Goal: Check status: Check status

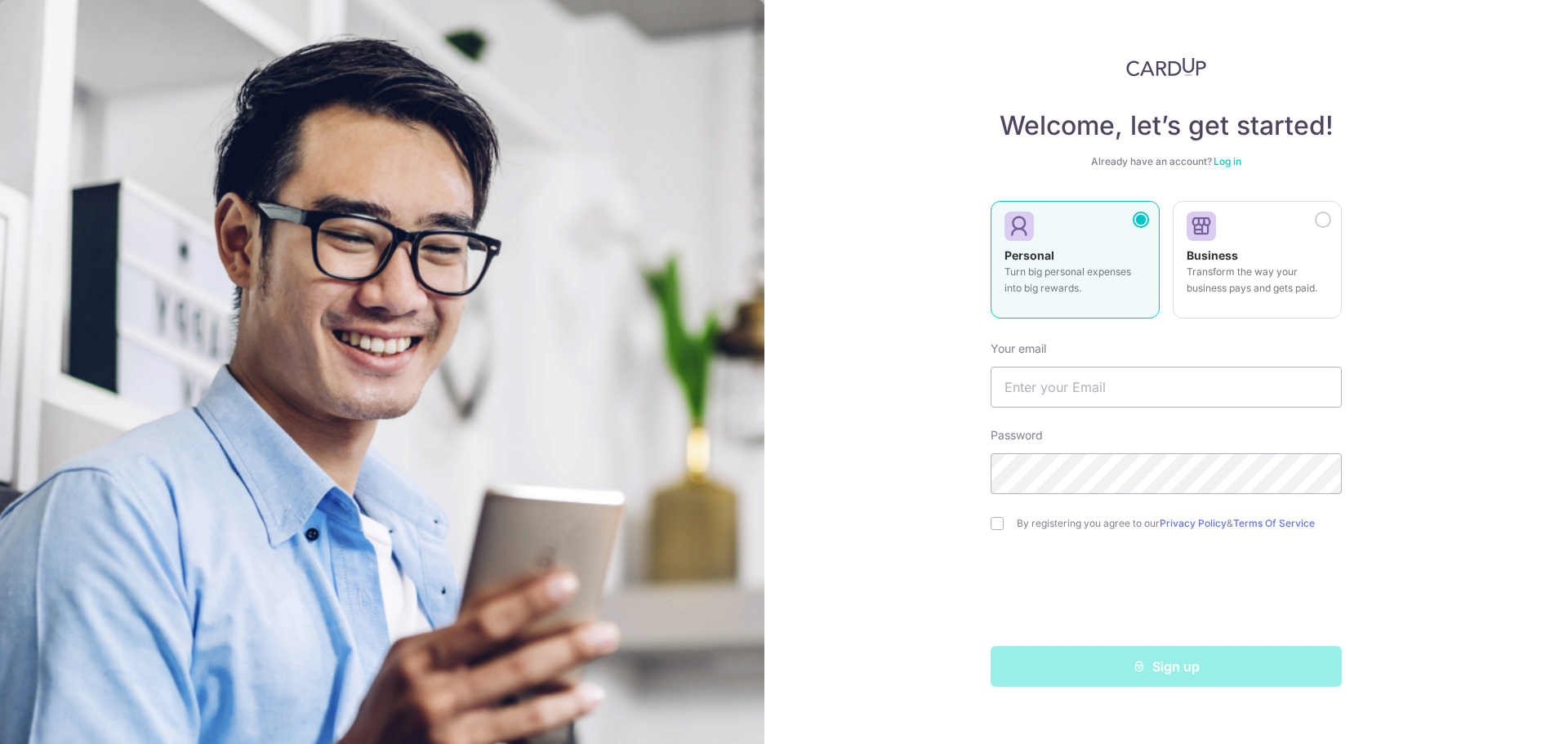
click at [628, 158] on link "Log in" at bounding box center [1227, 161] width 27 height 12
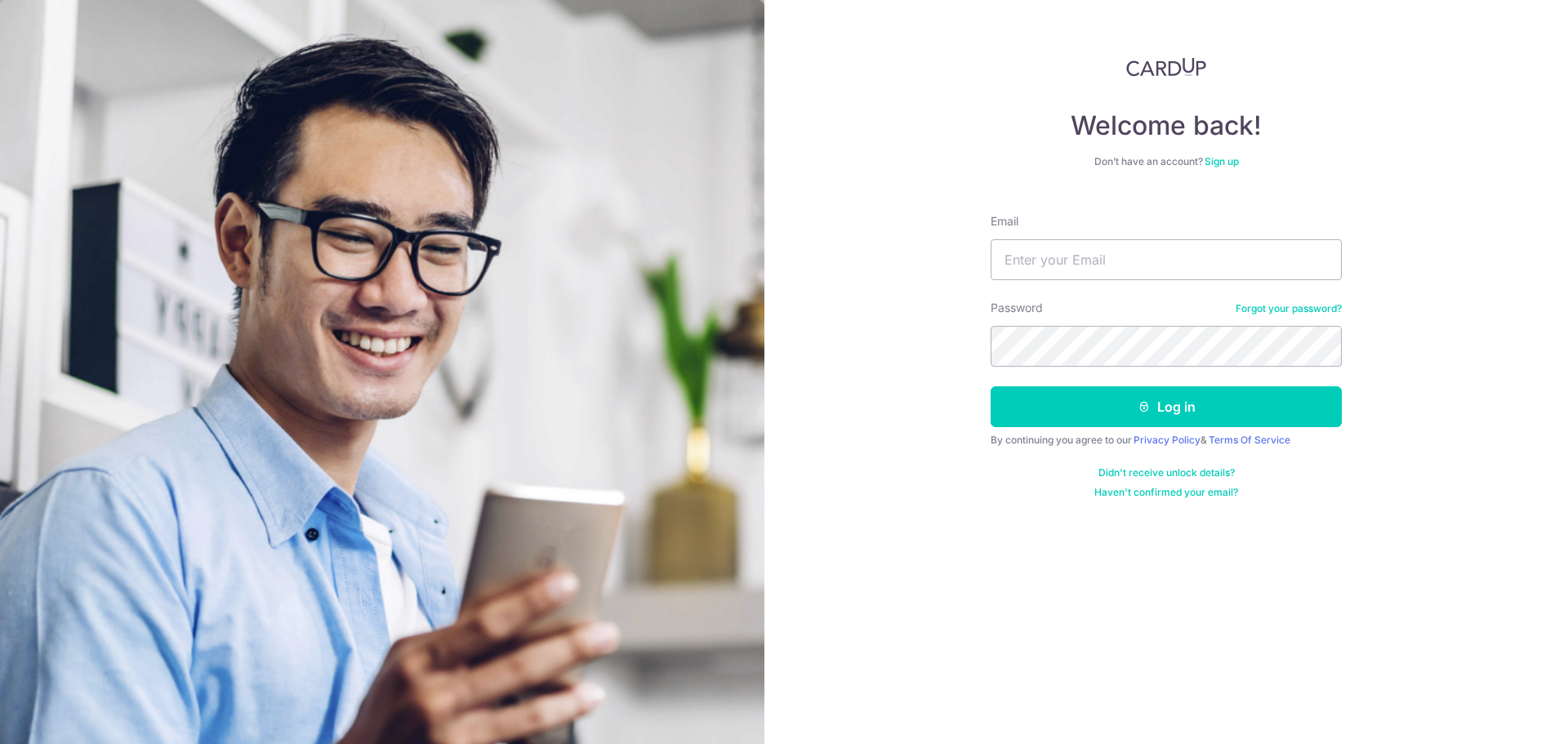
click at [0, 382] on nordpass-portal at bounding box center [0, 744] width 0 height 0
click at [628, 258] on input "Email" at bounding box center [1166, 260] width 351 height 41
paste input "[EMAIL_ADDRESS][DOMAIN_NAME]"
type input "[EMAIL_ADDRESS][DOMAIN_NAME]"
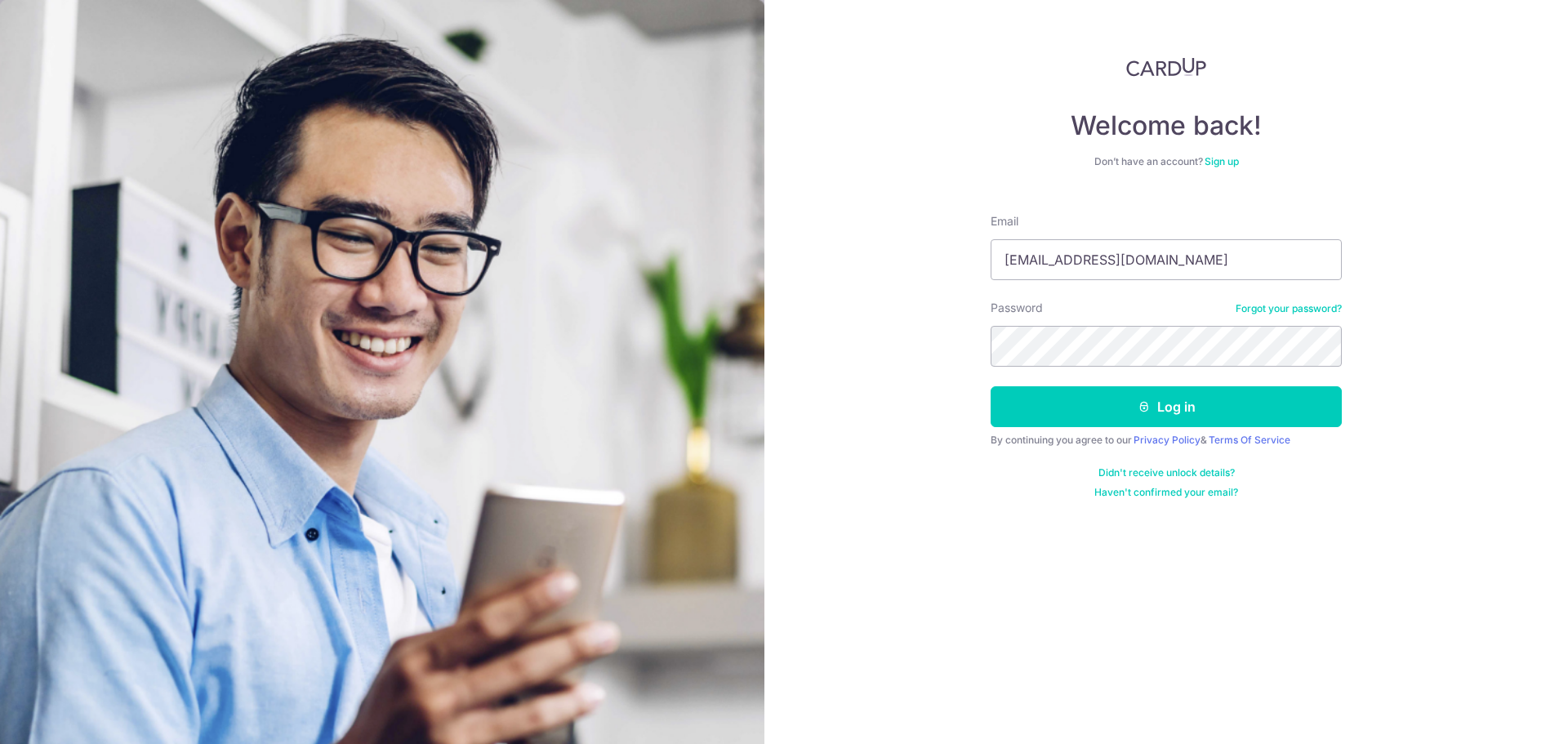
click at [628, 369] on form "Email song.iivi@solnovate.com Password Forgot your password? Log in By continui…" at bounding box center [1166, 350] width 351 height 298
click at [628, 382] on button "Log in" at bounding box center [1166, 407] width 351 height 41
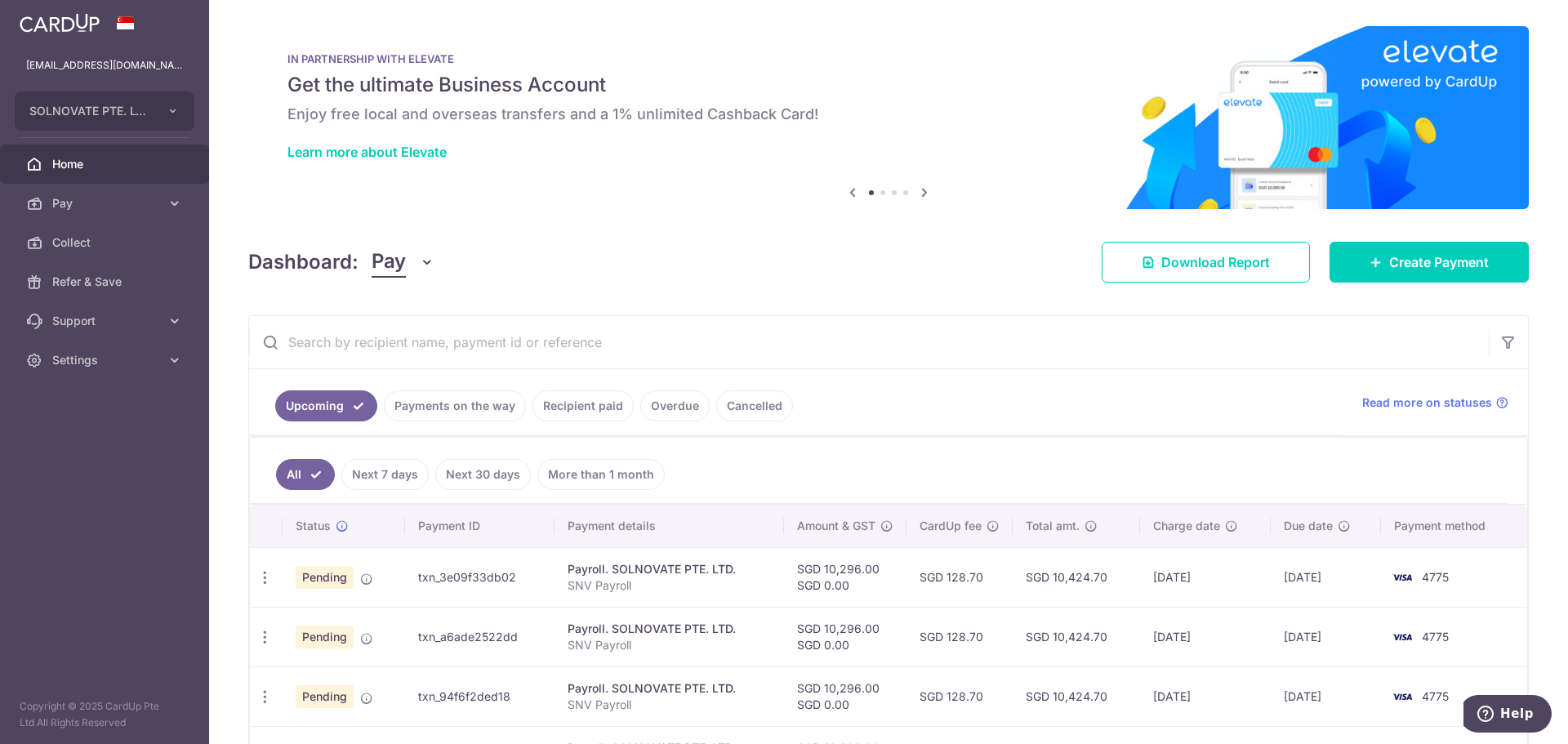
click at [0, 743] on nordpass-portal at bounding box center [0, 744] width 0 height 0
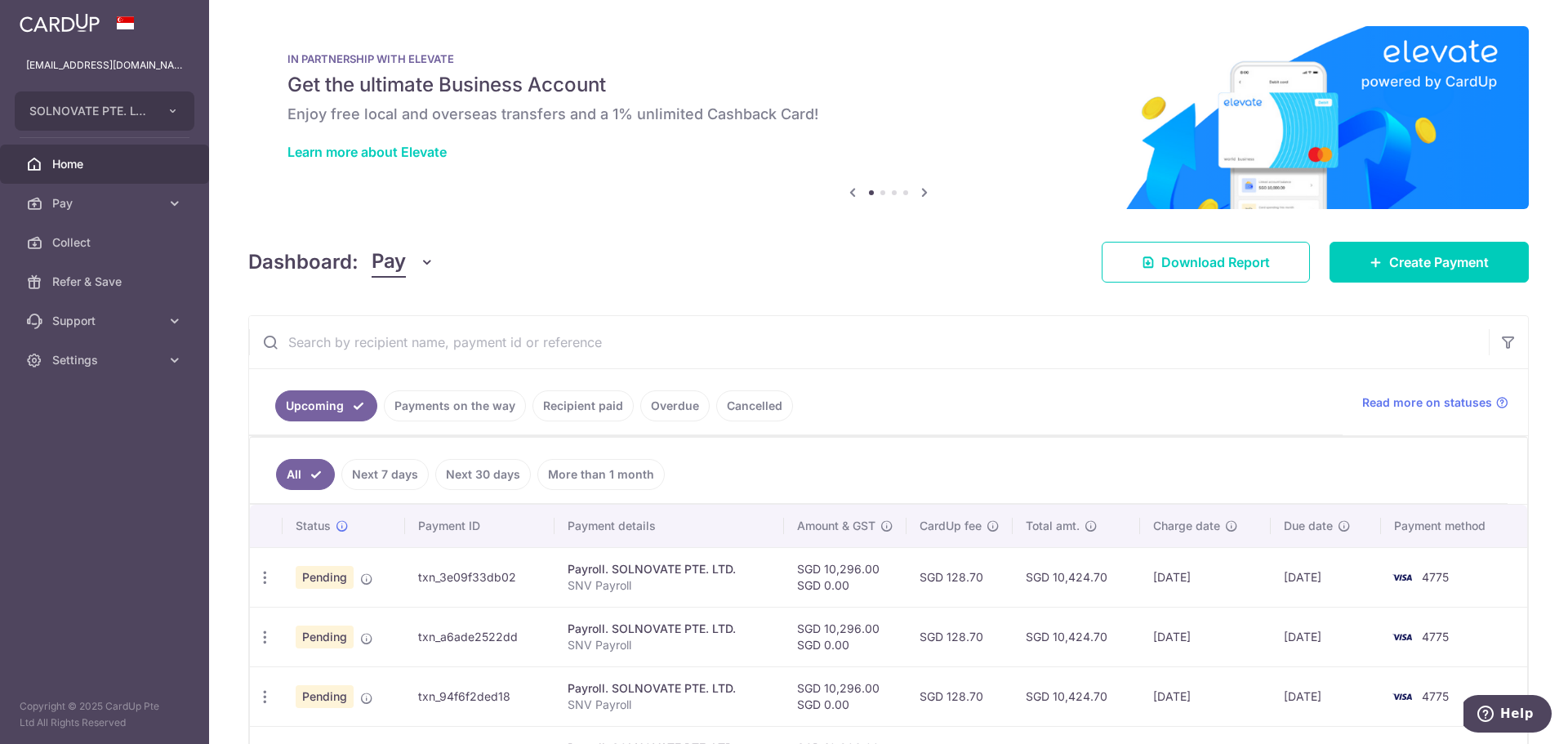
click at [0, 743] on nordpass-portal at bounding box center [0, 744] width 0 height 0
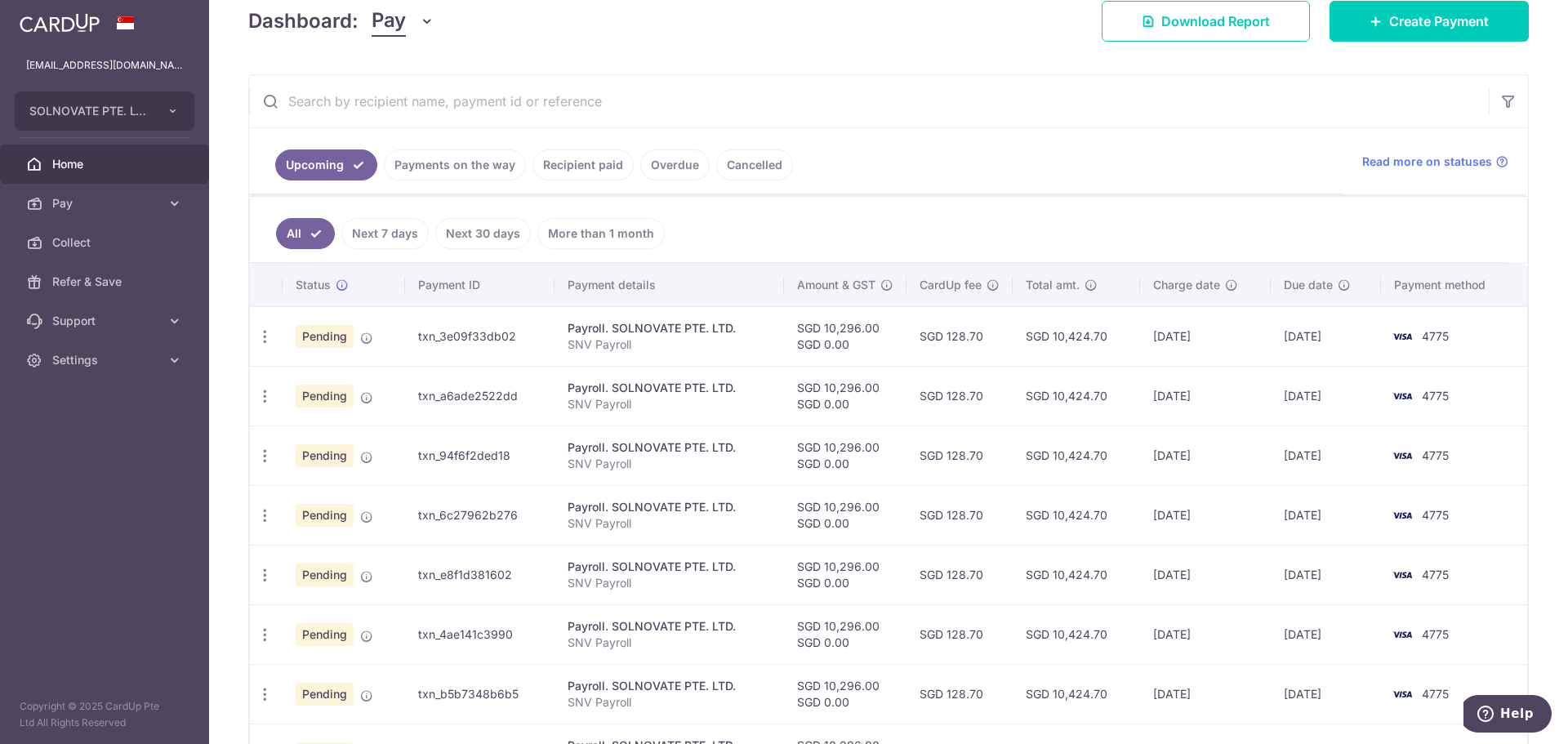
scroll to position [192, 0]
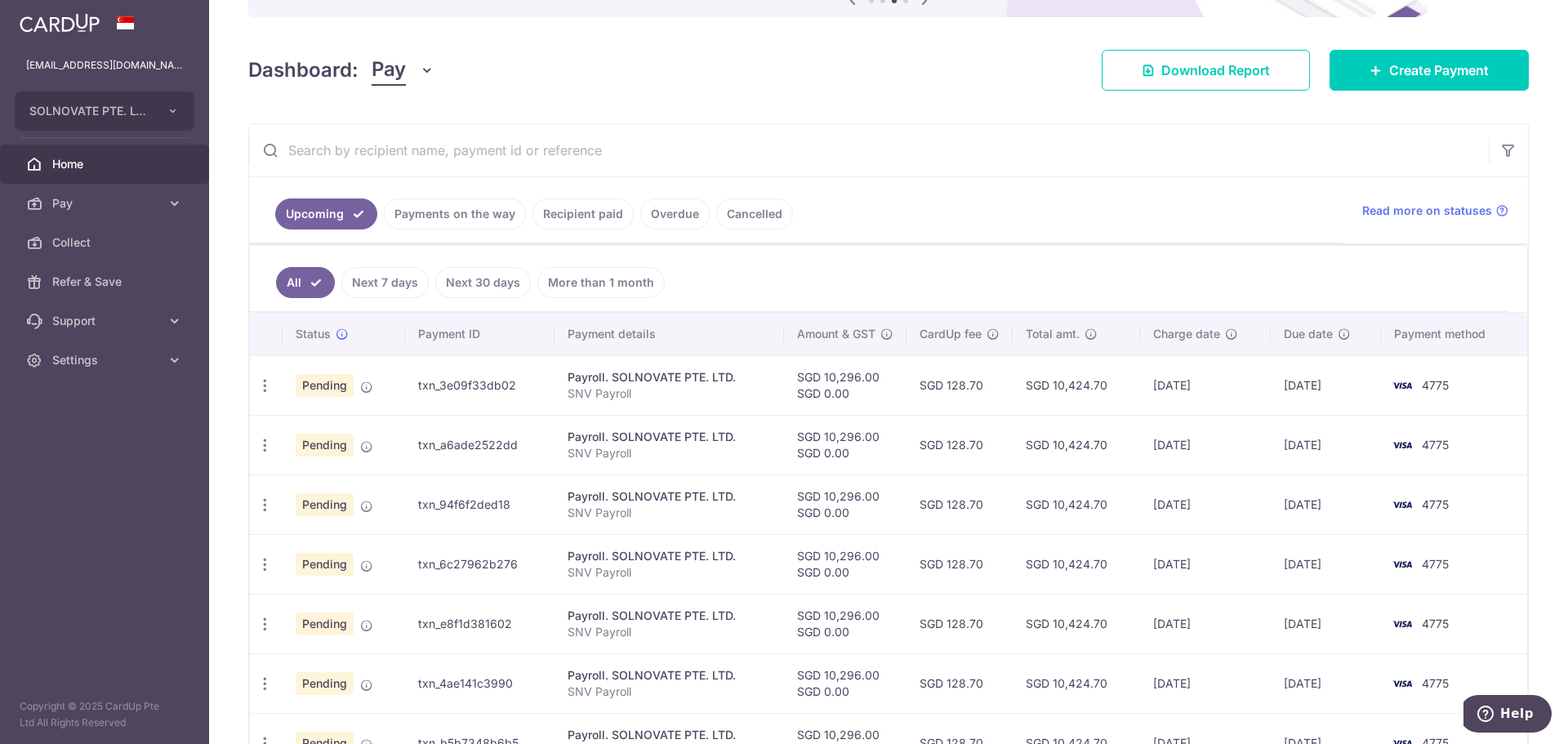
click at [439, 219] on link "Payments on the way" at bounding box center [454, 214] width 142 height 31
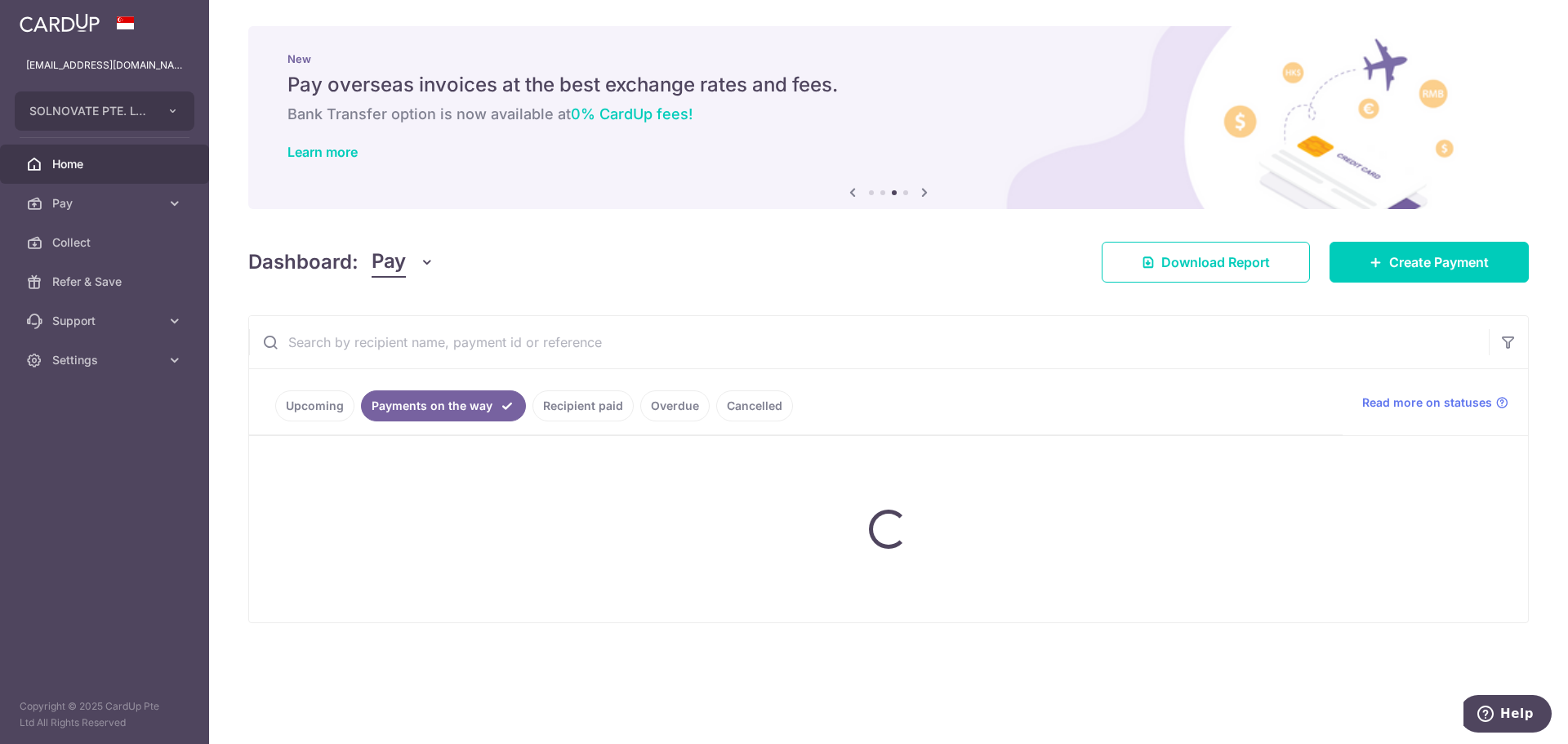
scroll to position [0, 0]
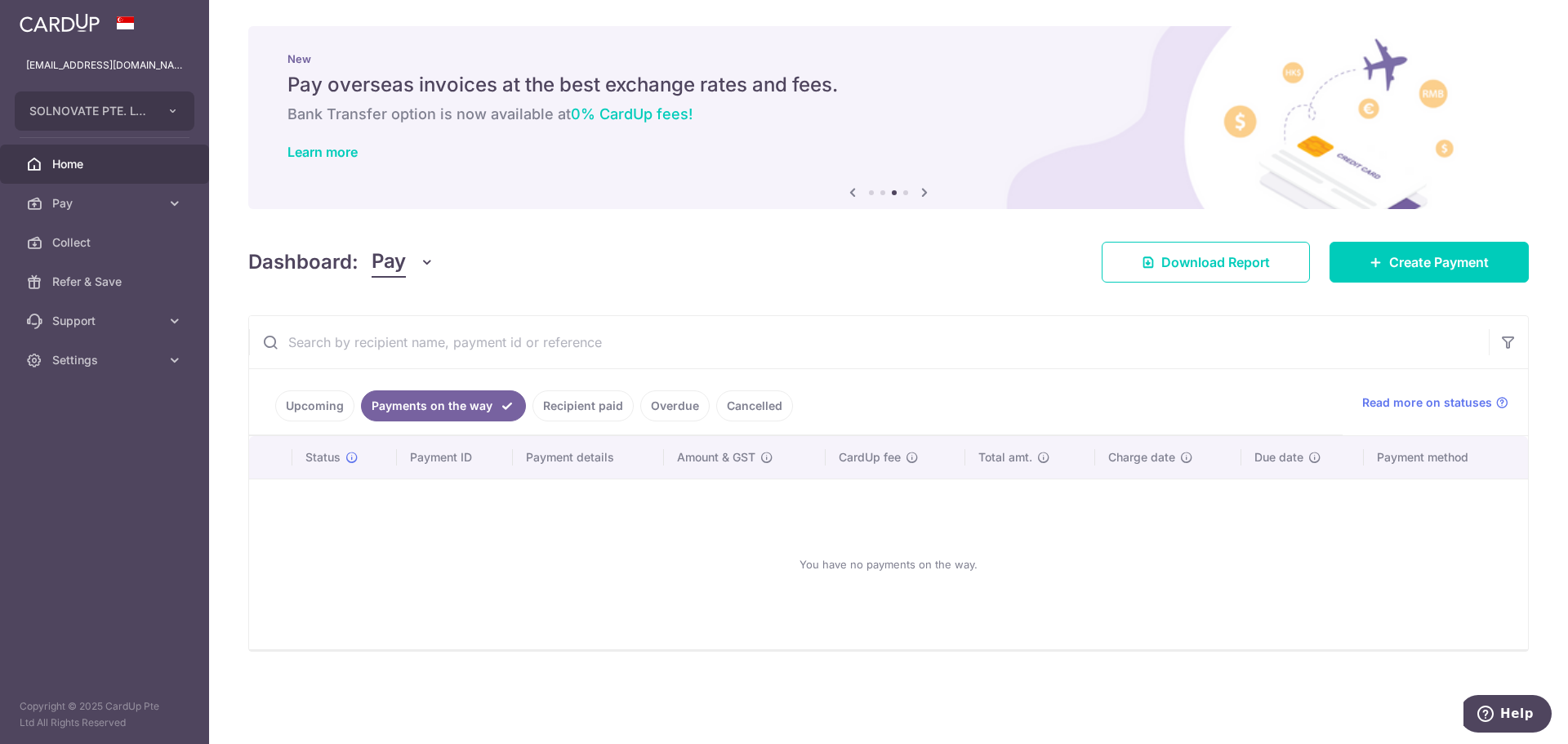
click at [597, 404] on link "Recipient paid" at bounding box center [583, 406] width 101 height 31
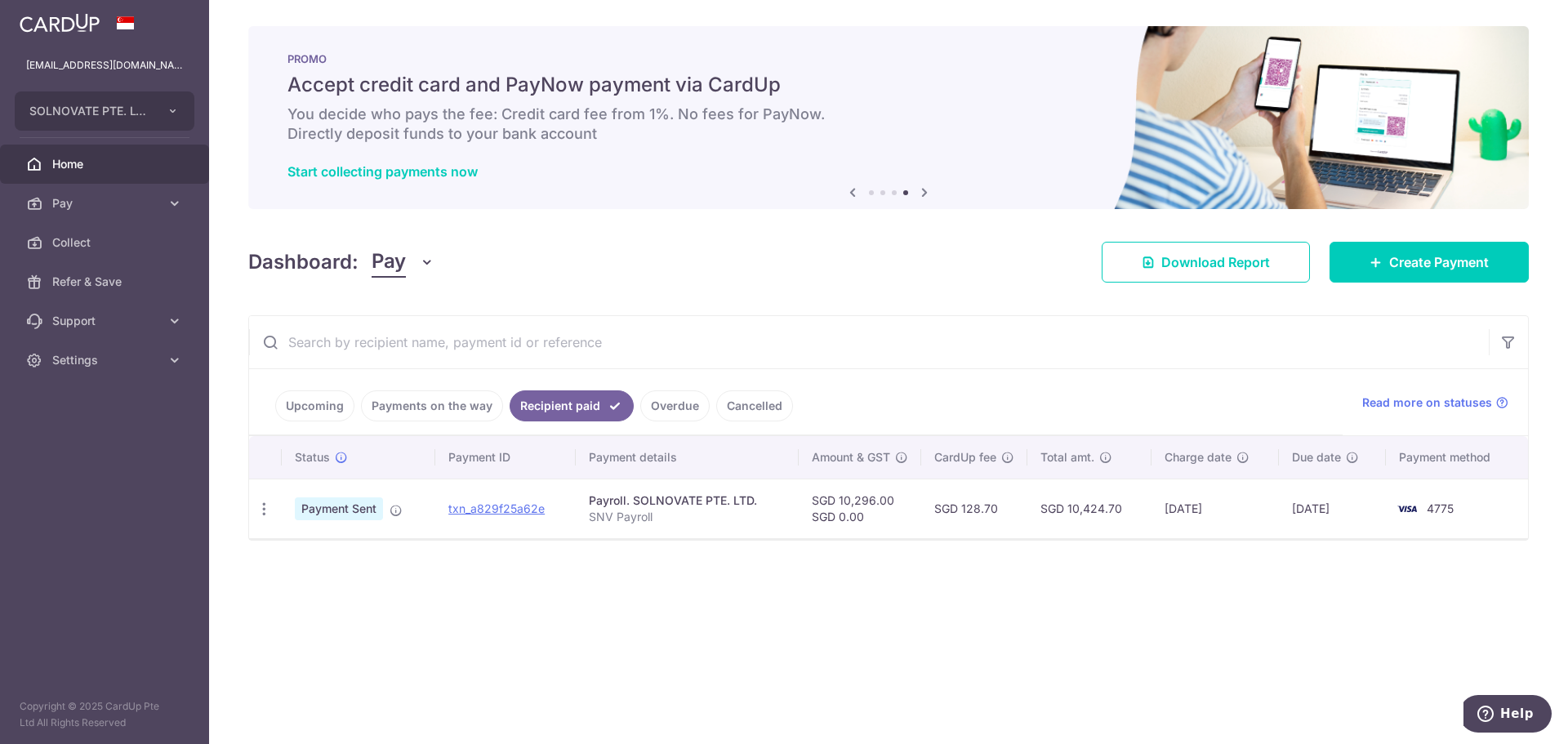
click at [925, 549] on div "× Pause Schedule Pause all future payments in this series Pause just this one p…" at bounding box center [888, 372] width 1358 height 744
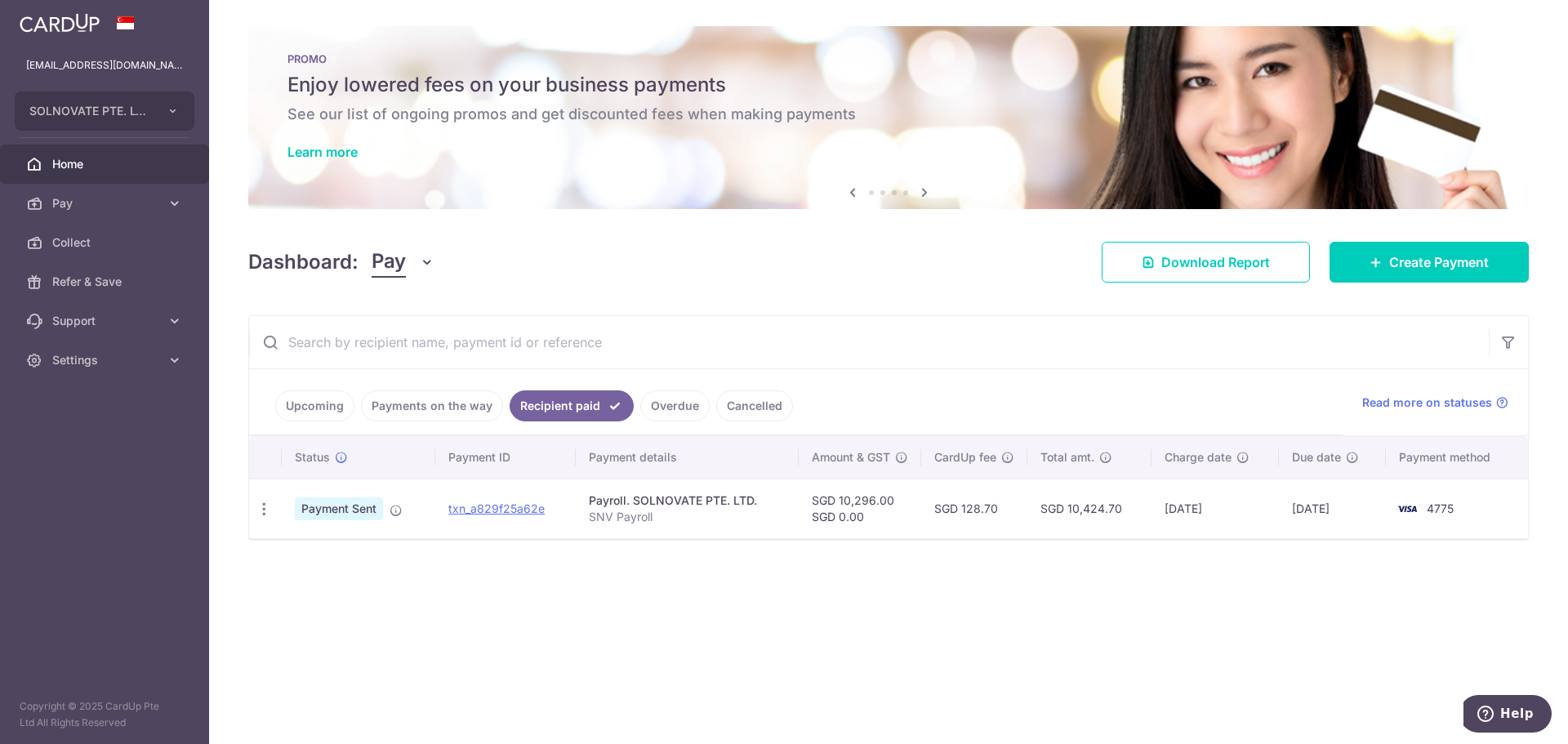
drag, startPoint x: 1072, startPoint y: 505, endPoint x: 1127, endPoint y: 506, distance: 55.0
click at [1127, 506] on td "SGD 10,424.70" at bounding box center [1089, 509] width 123 height 60
click at [982, 525] on td "SGD 128.70" at bounding box center [974, 509] width 106 height 60
drag, startPoint x: 960, startPoint y: 515, endPoint x: 999, endPoint y: 512, distance: 39.1
click at [999, 512] on td "SGD 128.70" at bounding box center [974, 509] width 106 height 60
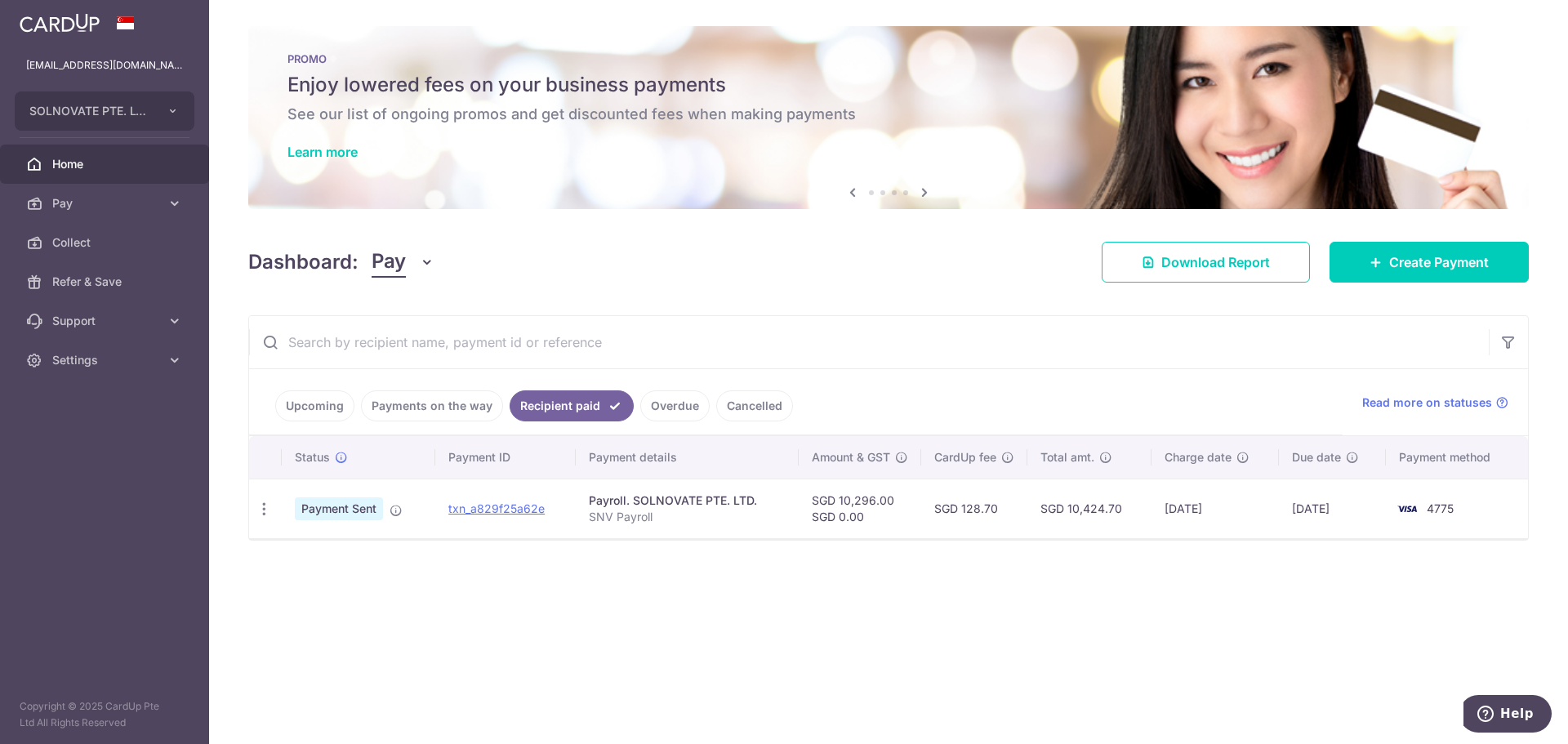
click at [953, 518] on td "SGD 128.70" at bounding box center [974, 509] width 106 height 60
